Goal: Transaction & Acquisition: Register for event/course

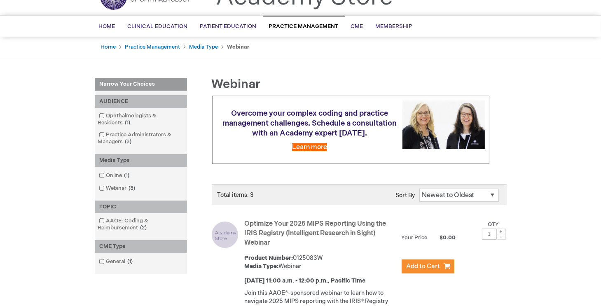
scroll to position [38, 0]
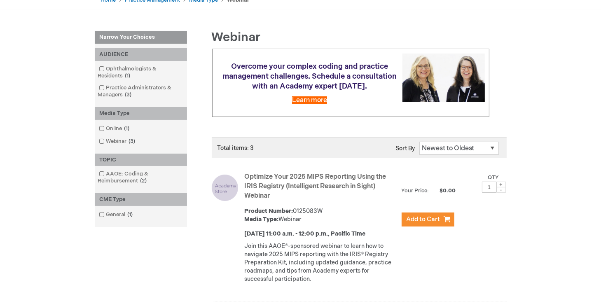
scroll to position [162, 0]
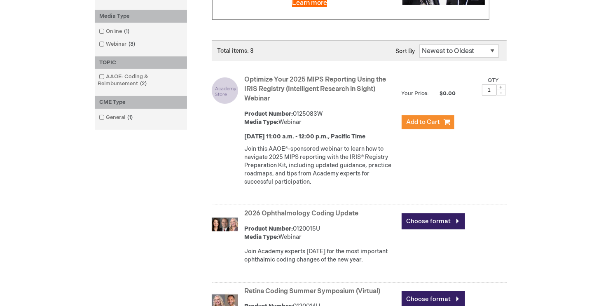
scroll to position [203, 0]
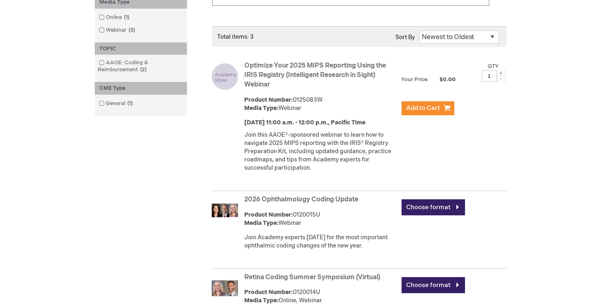
click at [316, 72] on link "Optimize Your 2025 MIPS Reporting Using the IRIS Registry (Intelligent Research…" at bounding box center [316, 75] width 142 height 27
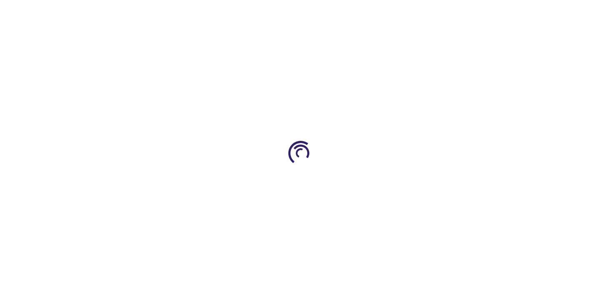
type input "0"
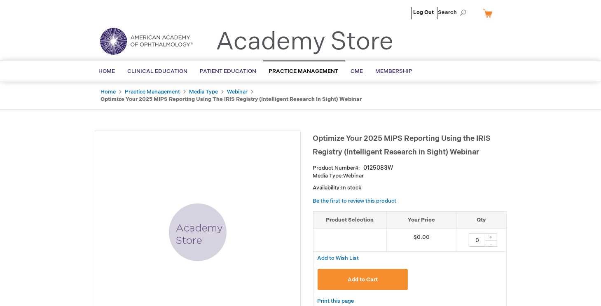
click at [119, 17] on ul "Log Out Search" at bounding box center [301, 14] width 424 height 29
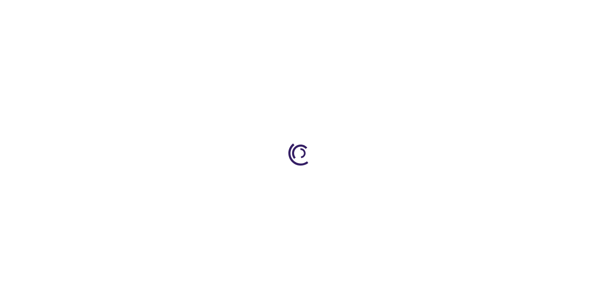
type input "0"
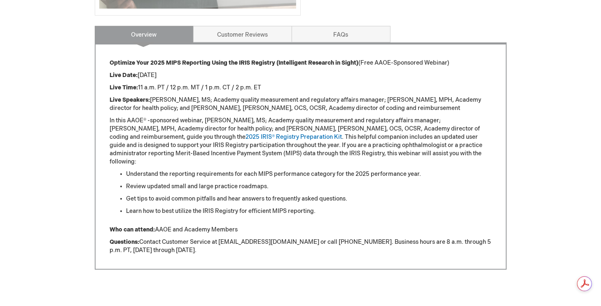
scroll to position [330, 0]
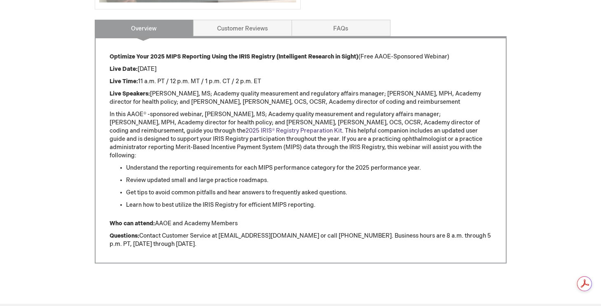
click at [246, 128] on link "2025 IRIS® Registry Preparation Kit" at bounding box center [294, 130] width 96 height 7
